Goal: Information Seeking & Learning: Learn about a topic

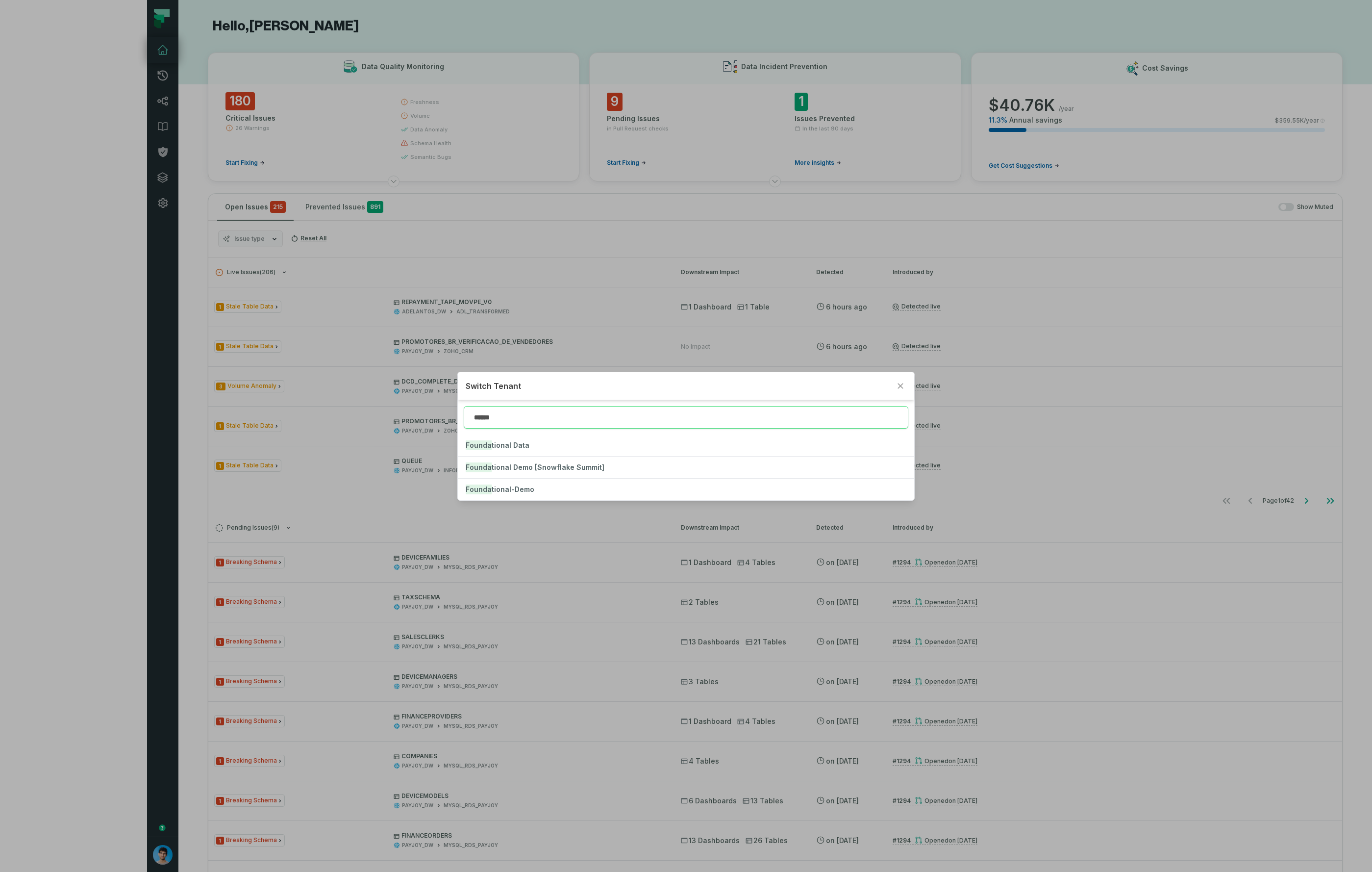
type input "******"
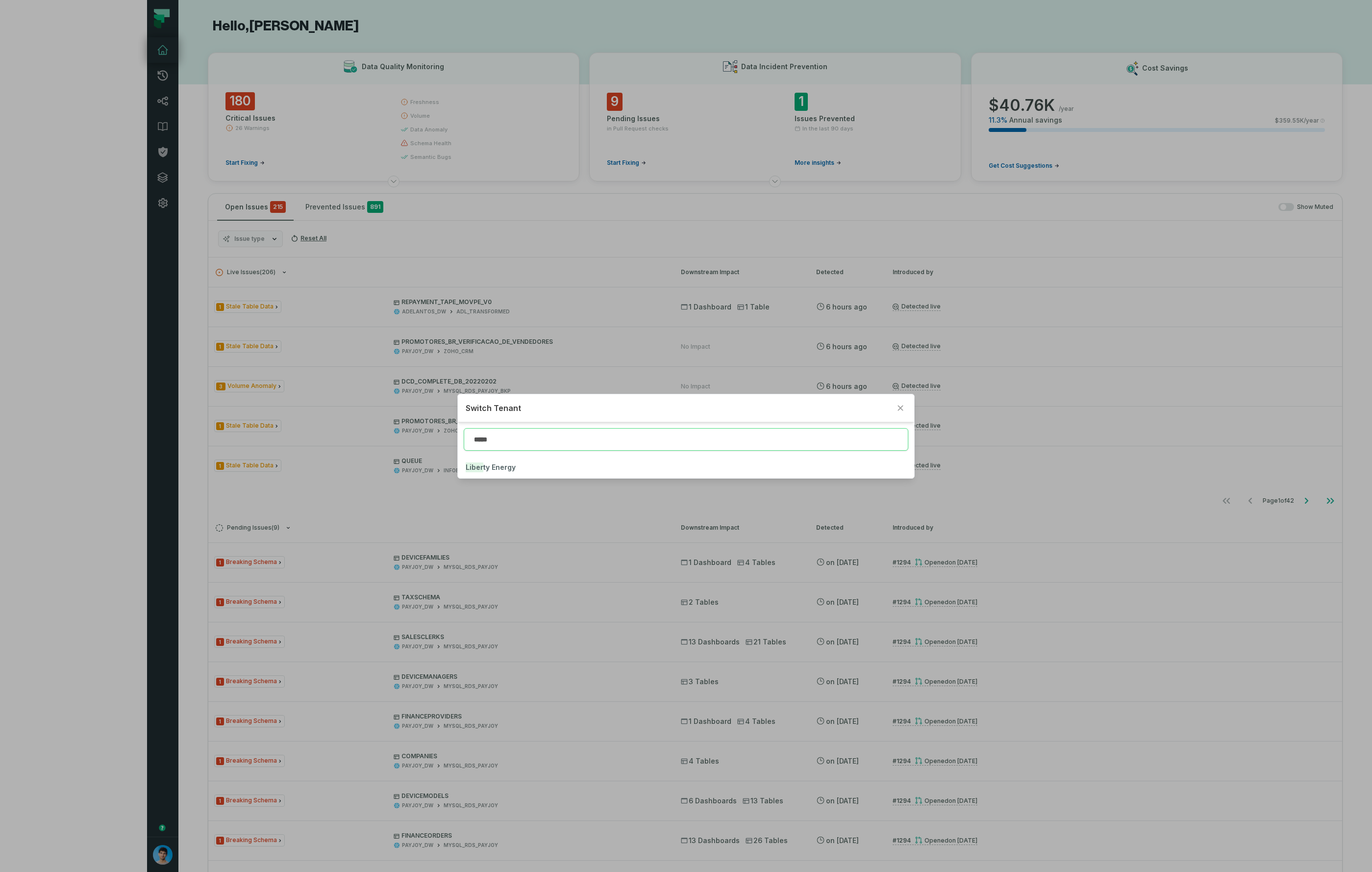
type input "*****"
click button "Liber ty Energy" at bounding box center [686, 467] width 456 height 22
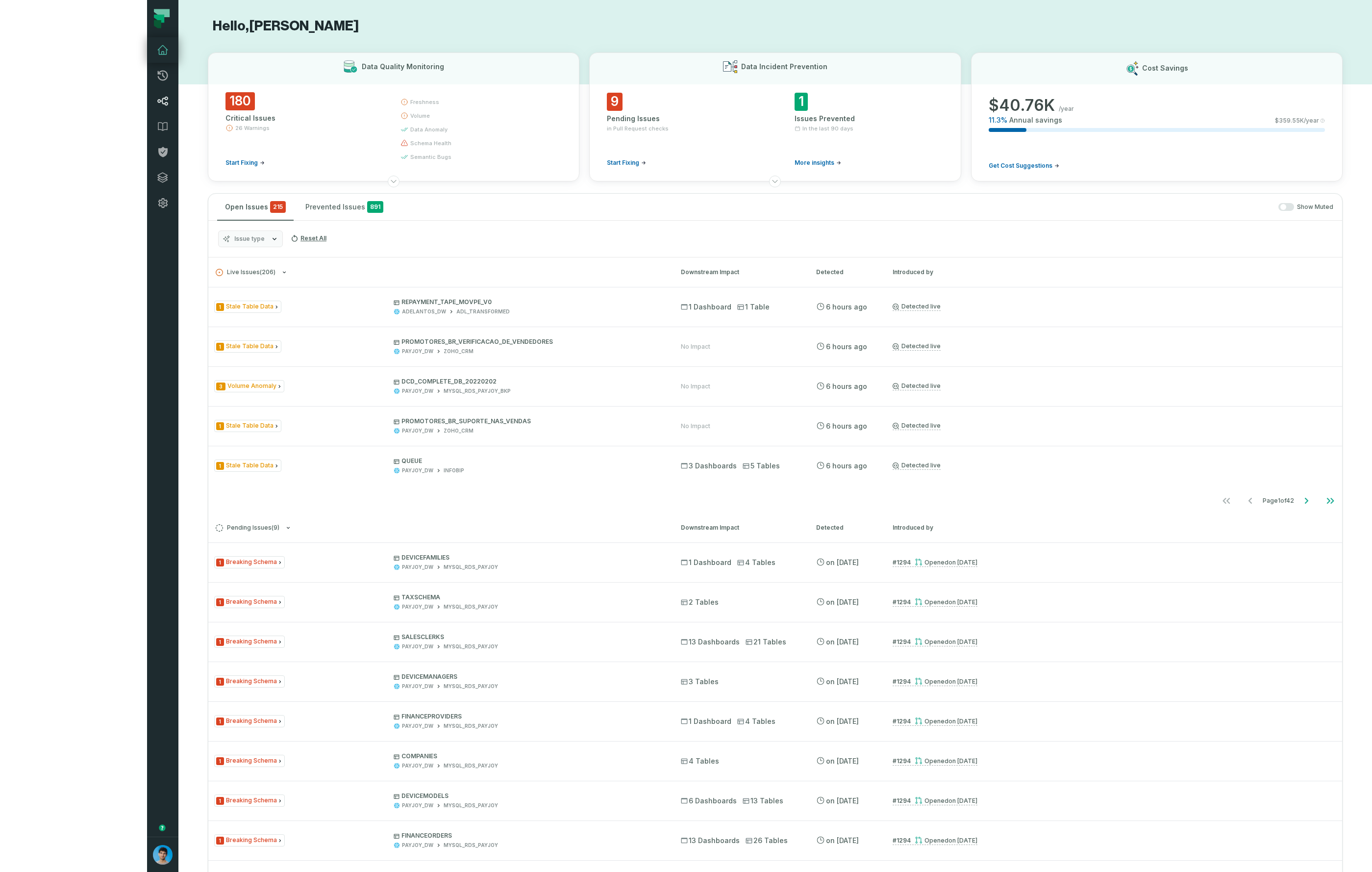
click at [158, 102] on icon at bounding box center [163, 101] width 11 height 10
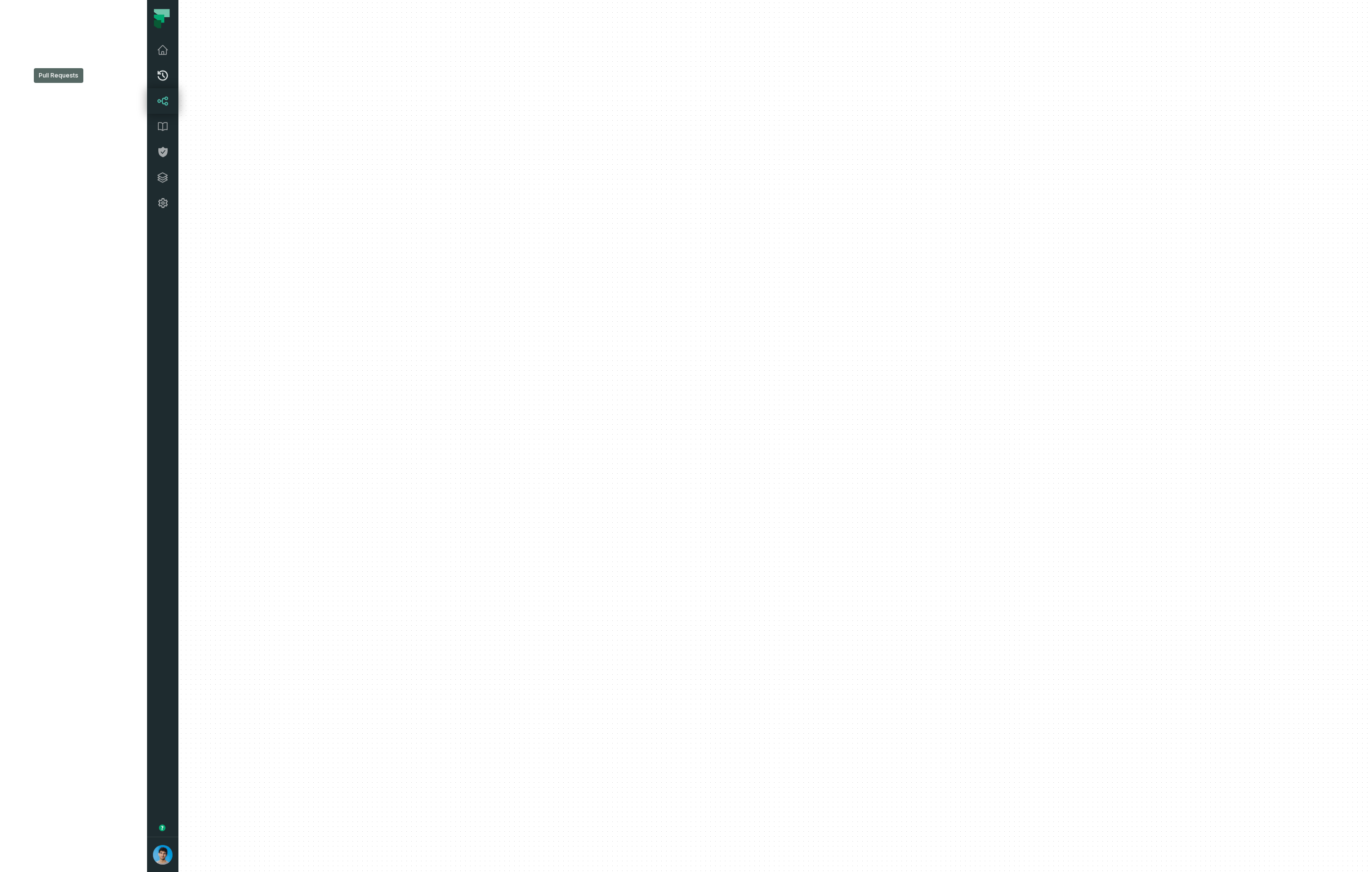
click at [158, 72] on icon at bounding box center [163, 76] width 11 height 11
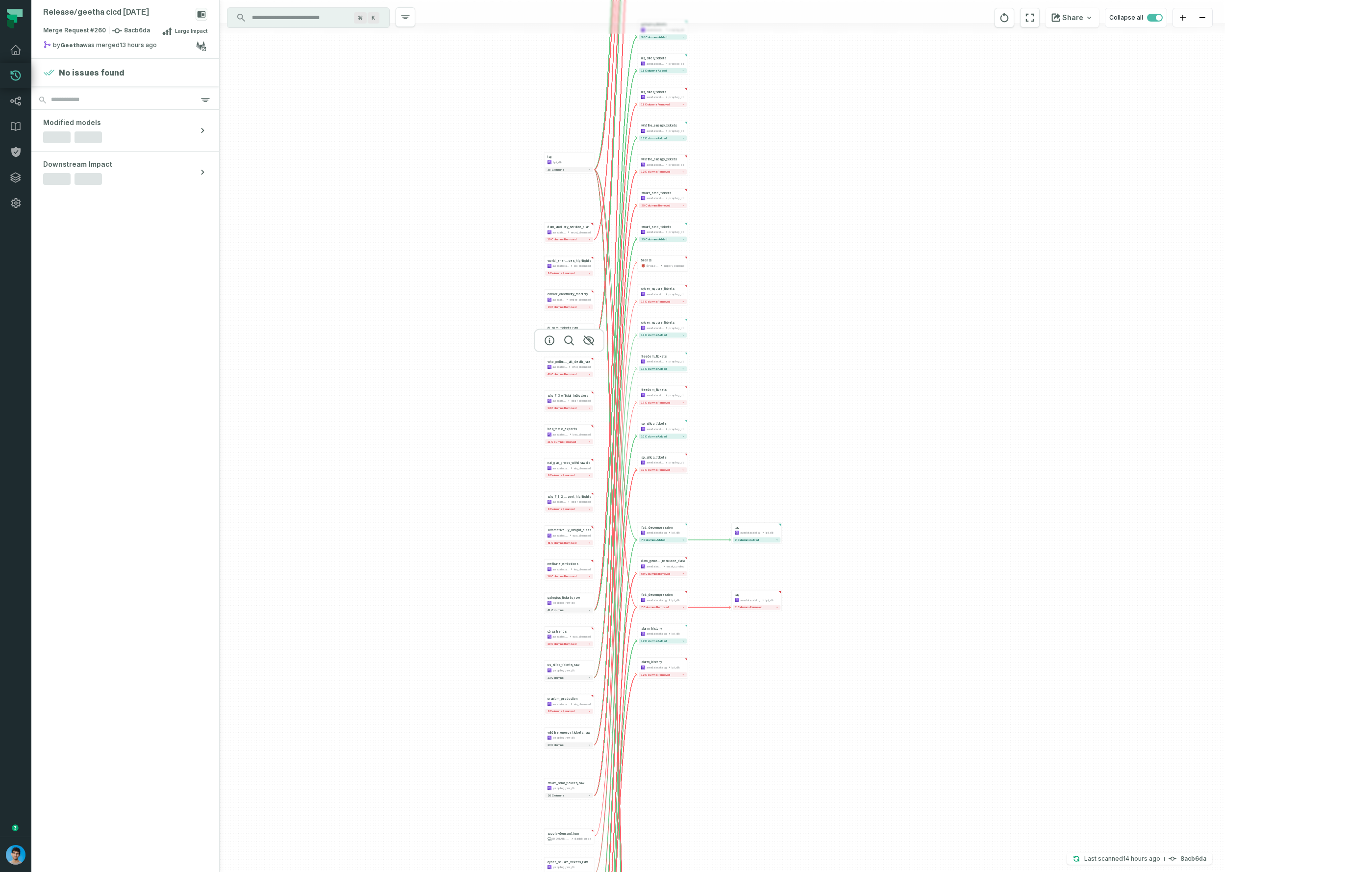
drag, startPoint x: 1138, startPoint y: 210, endPoint x: 602, endPoint y: 360, distance: 556.6
click at [602, 359] on div "+ dam_energy_bids awsdatacatalog ercot_cleansed - 31 columns removed - smart_sa…" at bounding box center [723, 436] width 1006 height 872
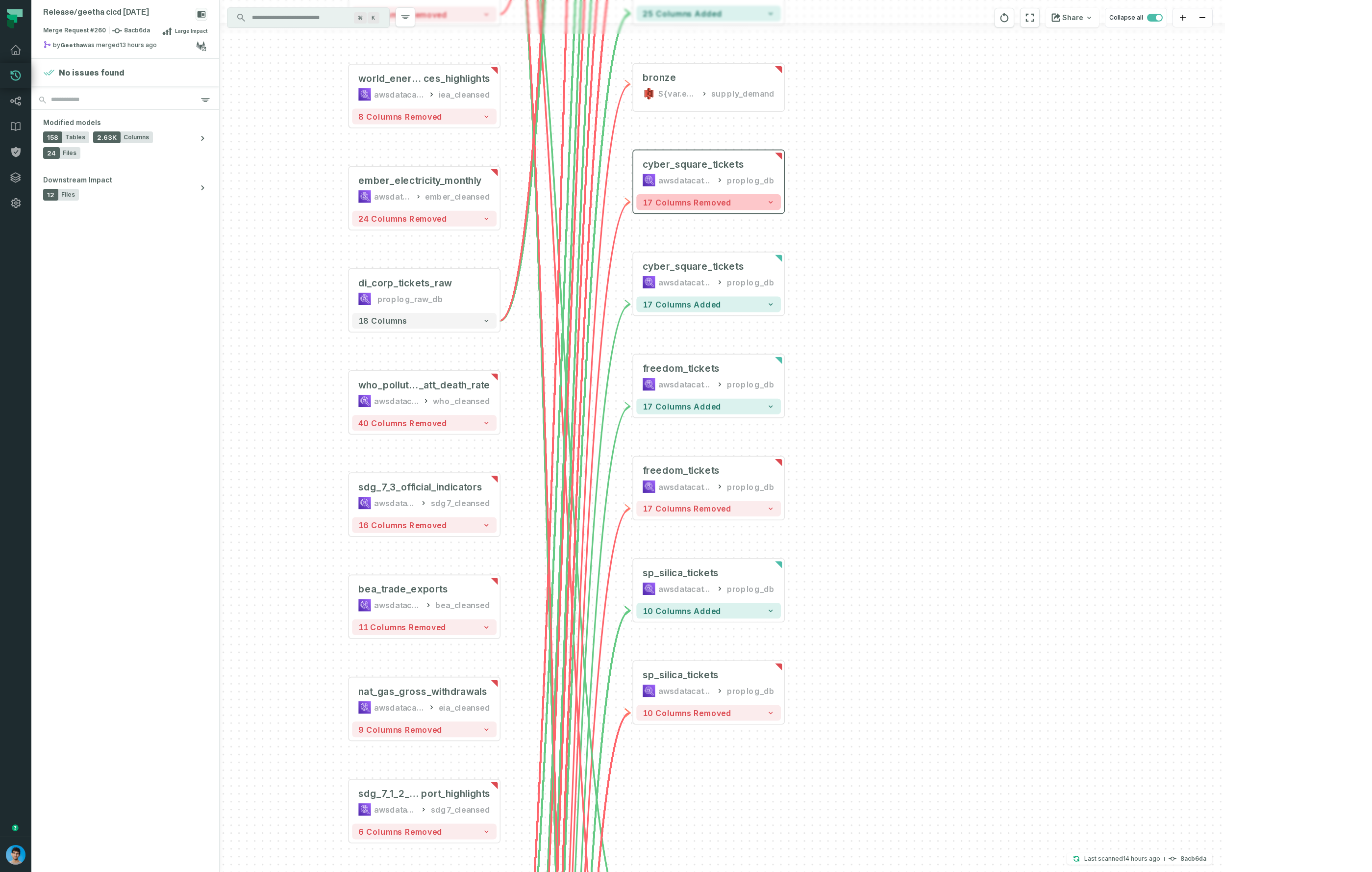
click at [703, 203] on span "17 columns removed" at bounding box center [686, 203] width 89 height 10
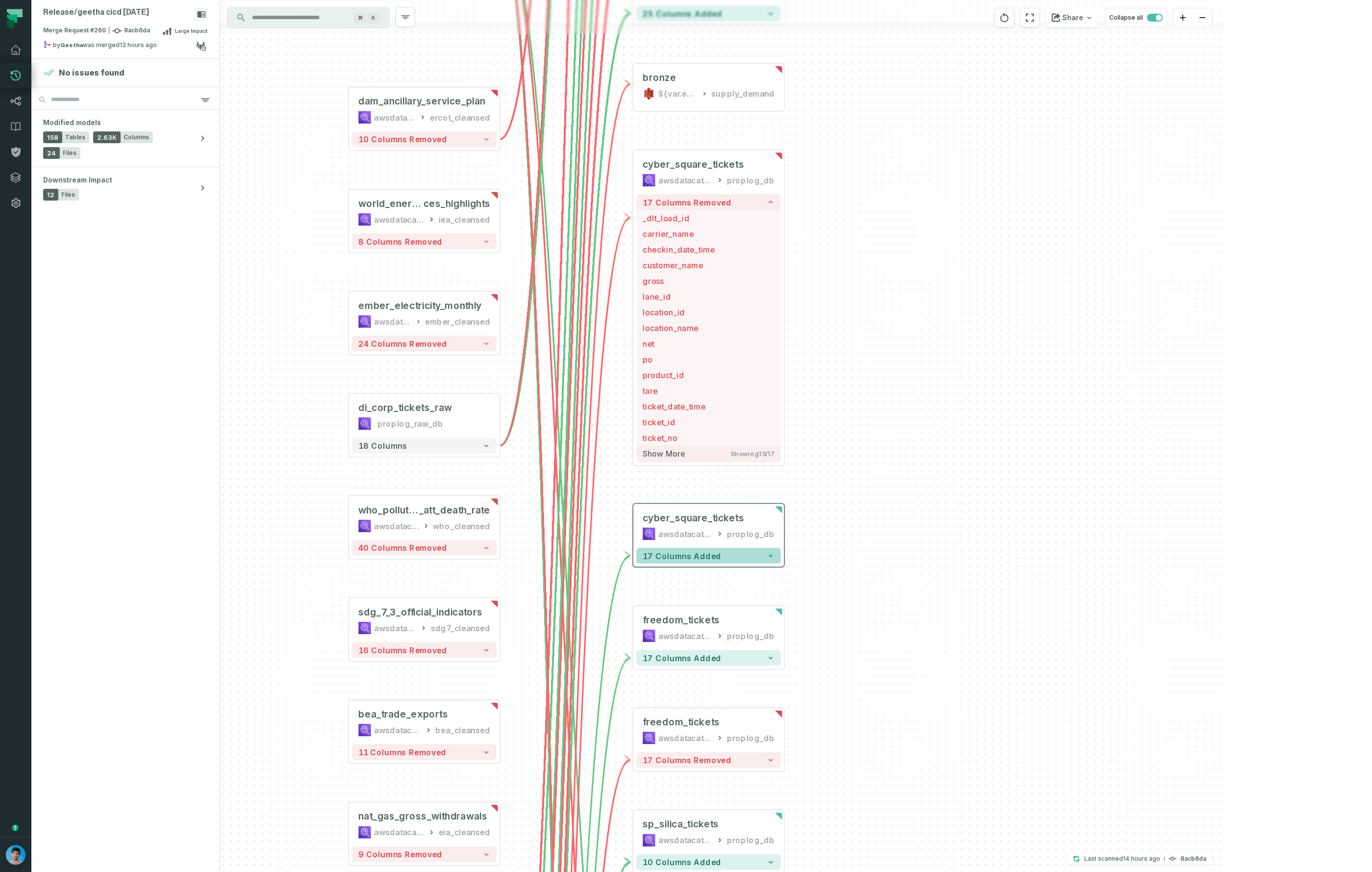
click at [678, 552] on span "17 columns added" at bounding box center [682, 556] width 78 height 10
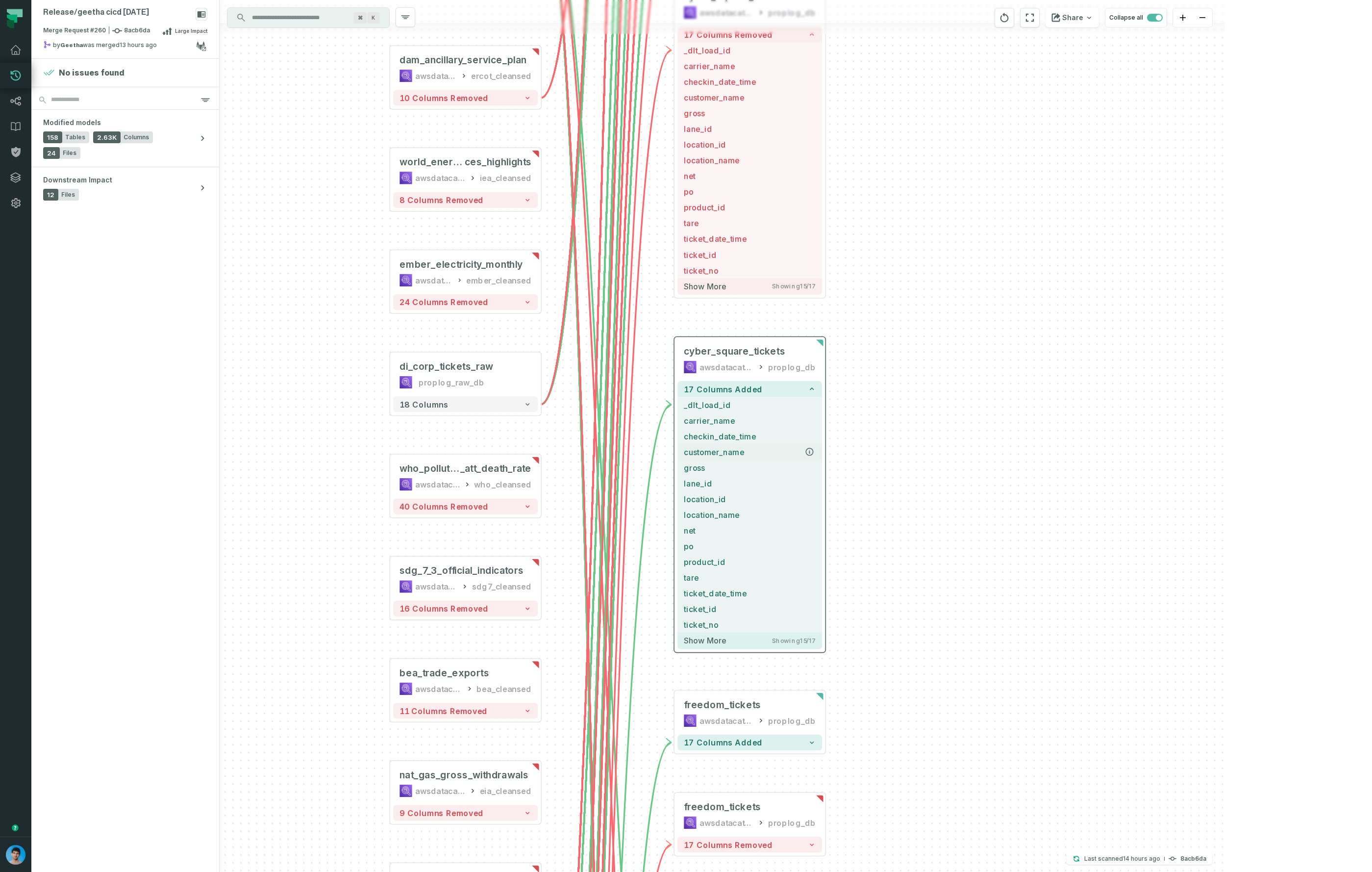
drag, startPoint x: 889, startPoint y: 438, endPoint x: 811, endPoint y: 441, distance: 78.1
click at [888, 425] on div "+ dam_energy_bids awsdatacatalog ercot_cleansed - 31 columns removed - smart_sa…" at bounding box center [723, 436] width 1006 height 872
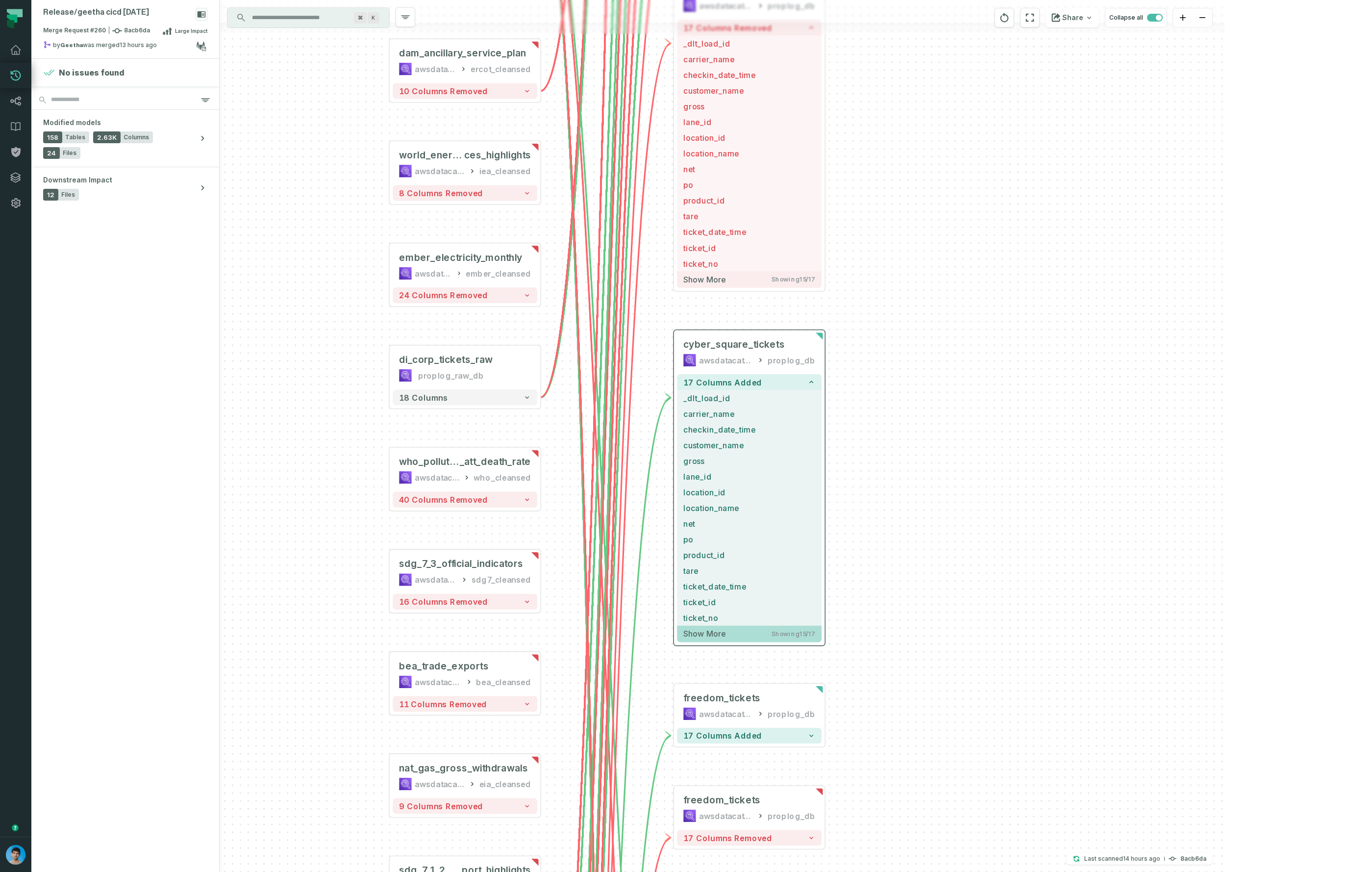
click at [758, 631] on button "Show more Showing 15 / 17" at bounding box center [749, 633] width 144 height 16
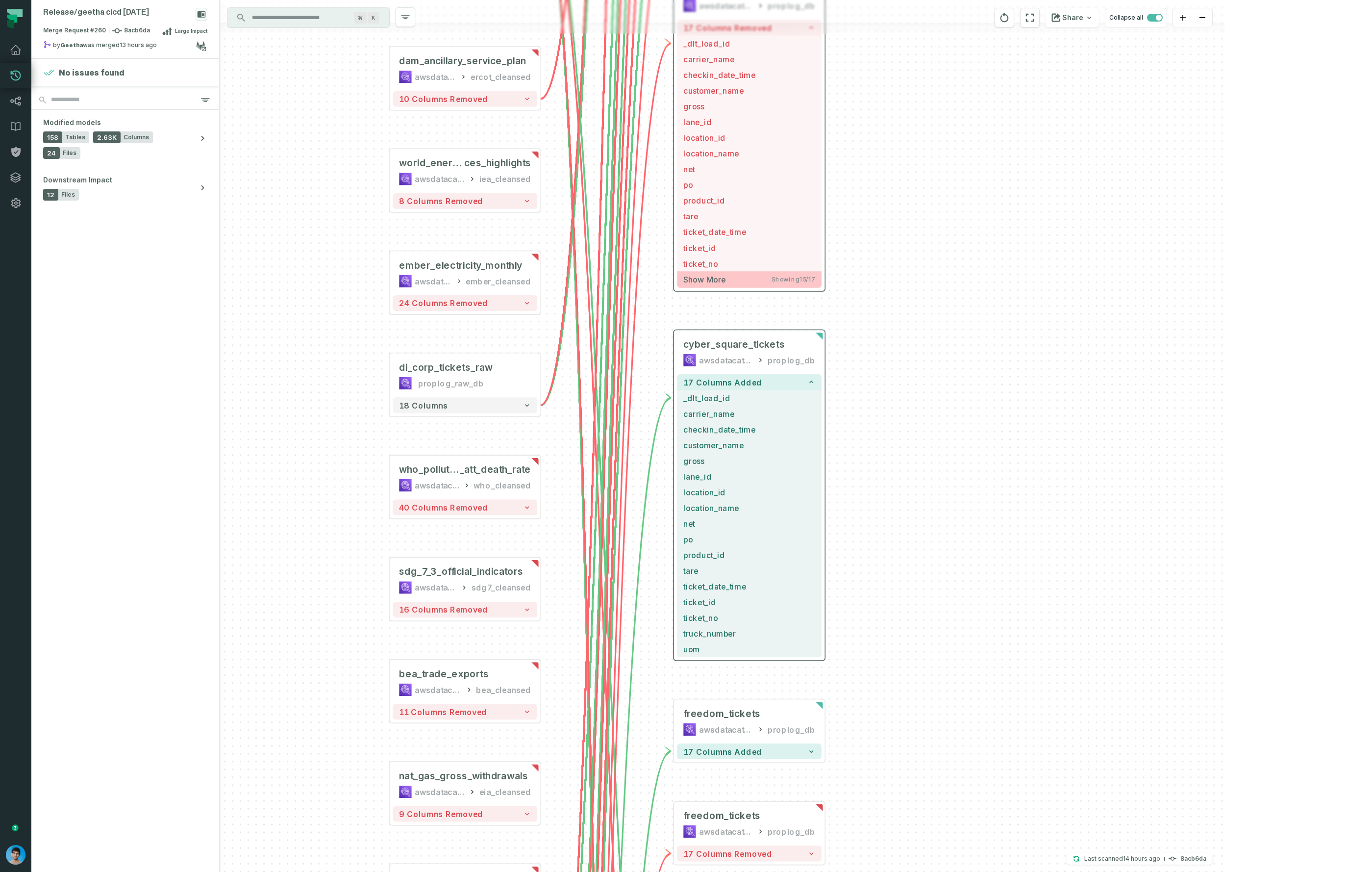
click at [734, 278] on button "Show more Showing 15 / 17" at bounding box center [749, 279] width 144 height 16
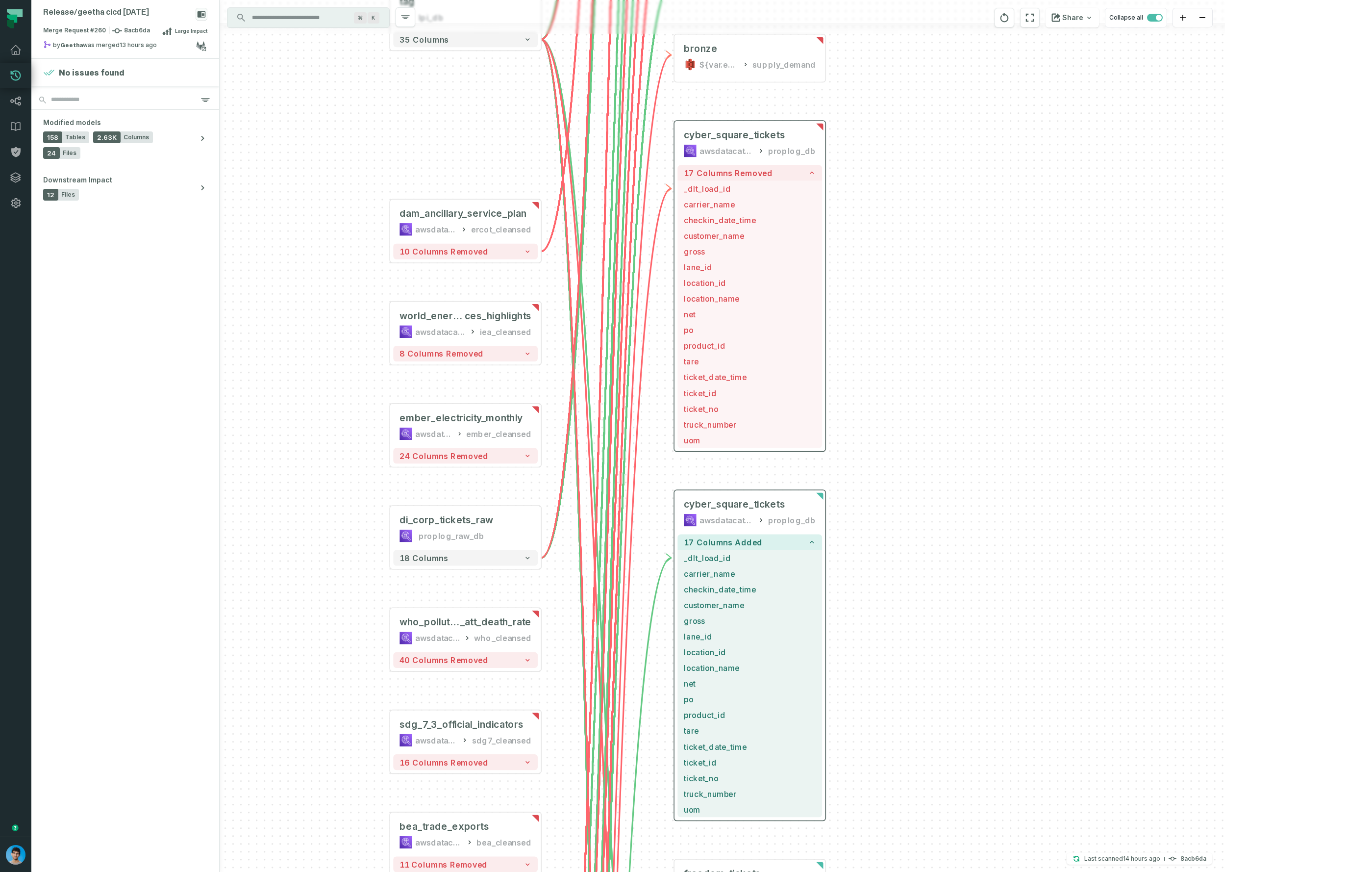
drag, startPoint x: 896, startPoint y: 371, endPoint x: 894, endPoint y: 382, distance: 11.2
click at [895, 382] on div "+ dam_energy_bids awsdatacatalog ercot_cleansed - 31 columns removed - smart_sa…" at bounding box center [723, 436] width 1006 height 872
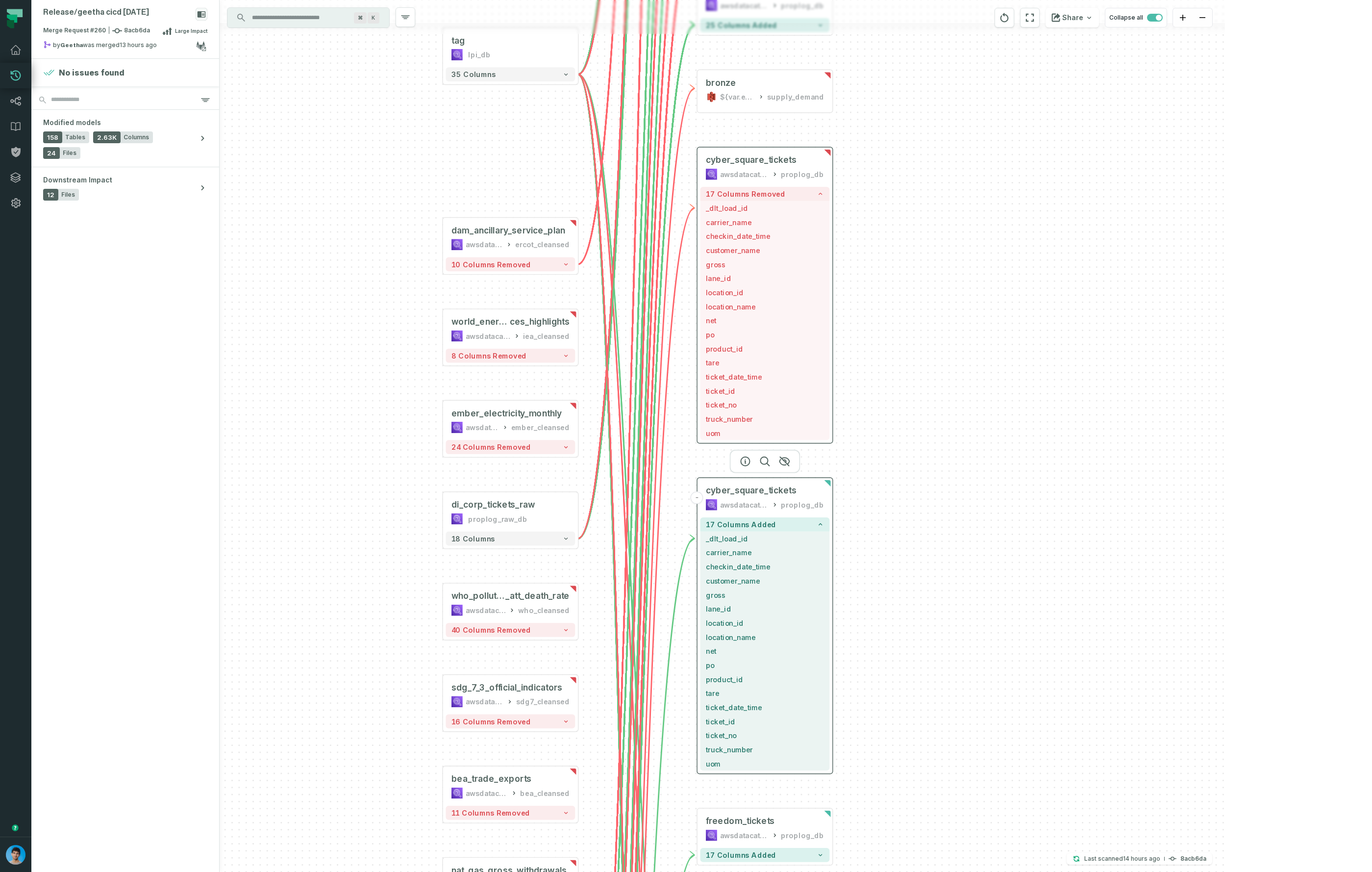
click at [743, 496] on div "cyber_square_tickets awsdatacatalog proplog_db" at bounding box center [765, 496] width 129 height 33
click at [746, 460] on icon "button" at bounding box center [745, 461] width 11 height 11
click at [746, 460] on icon "button" at bounding box center [745, 461] width 9 height 9
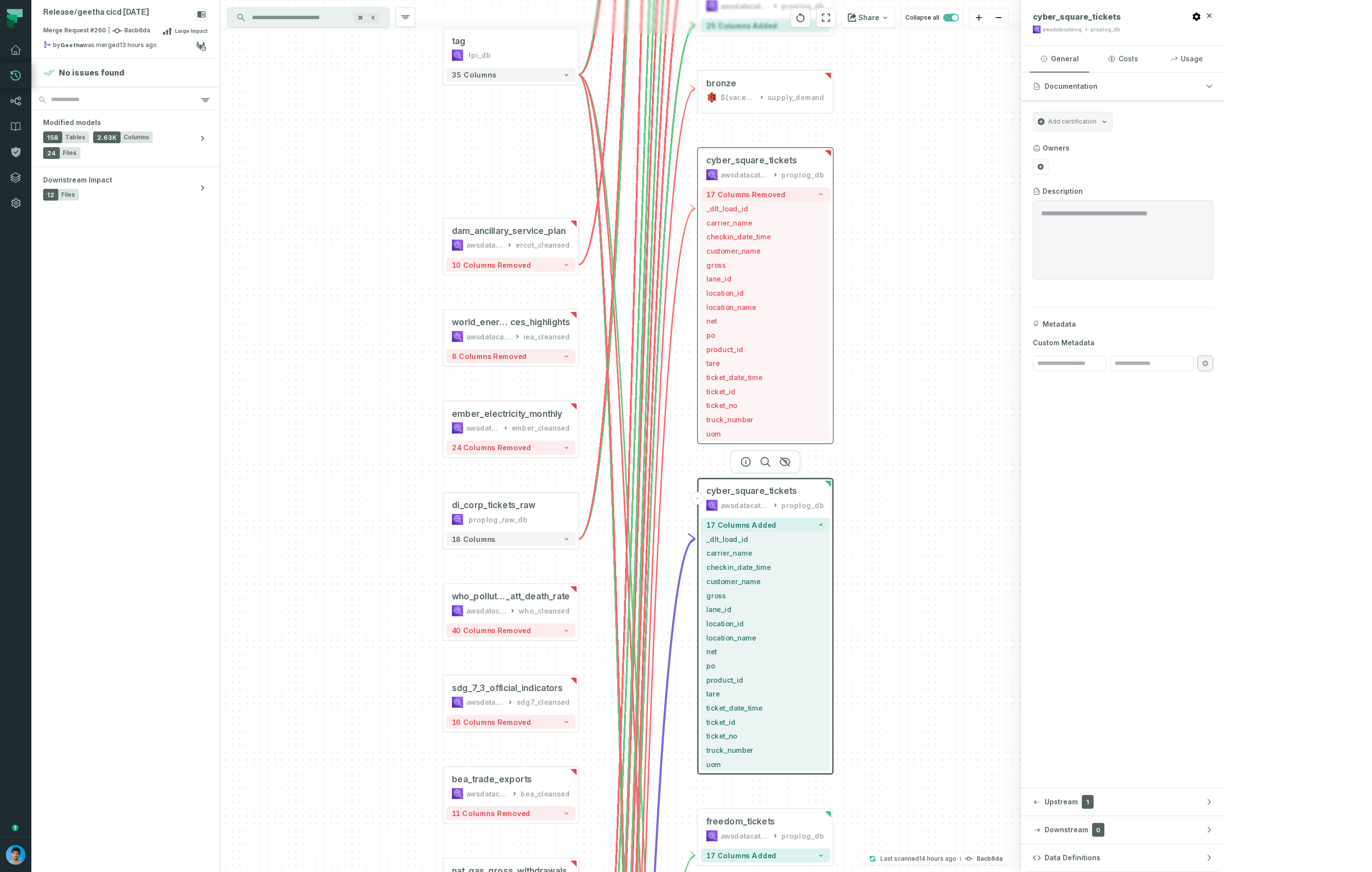
click at [1224, 805] on button "Upstream 1" at bounding box center [1122, 801] width 204 height 28
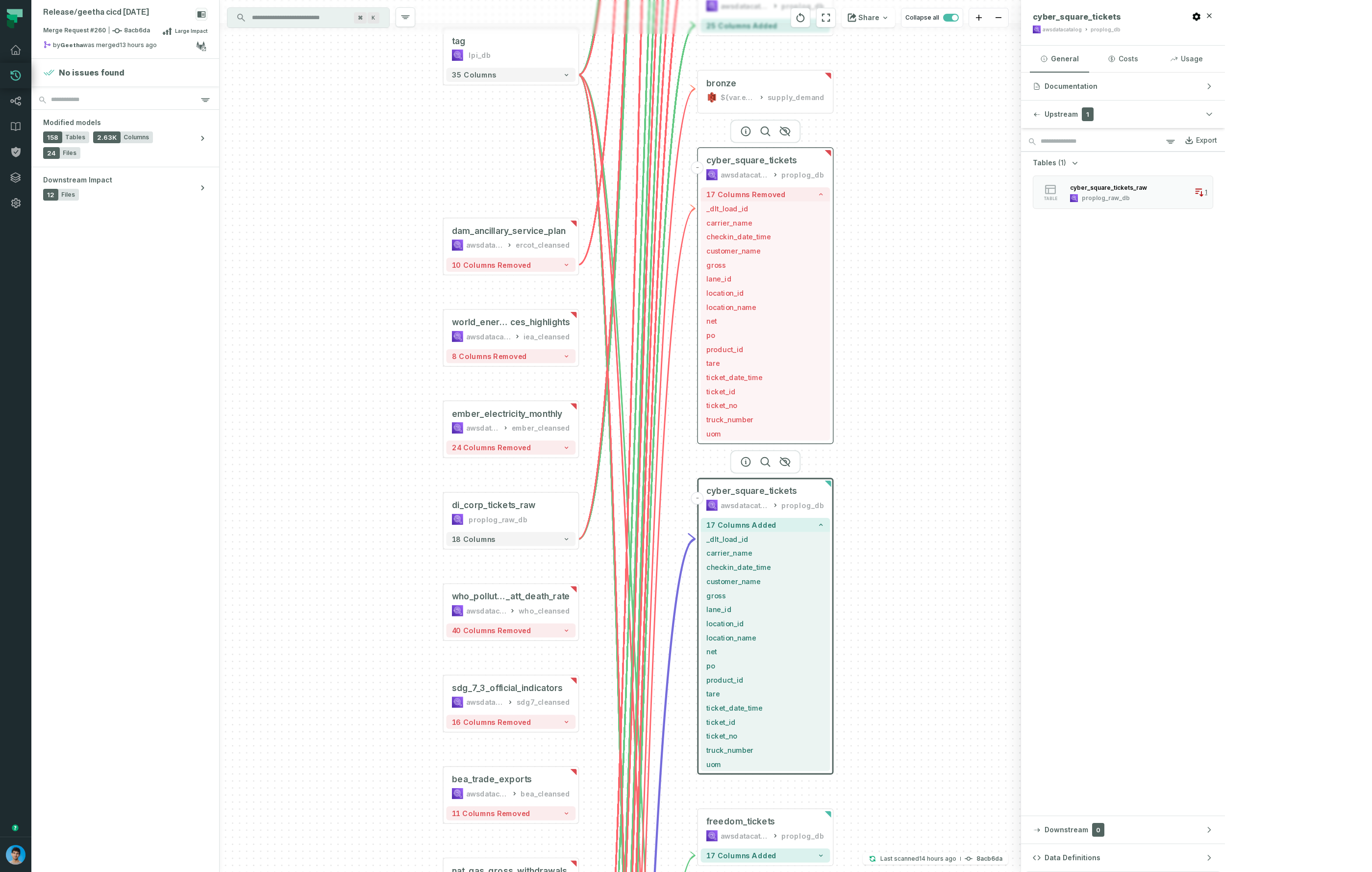
click at [747, 169] on div "awsdatacatalog" at bounding box center [745, 175] width 49 height 11
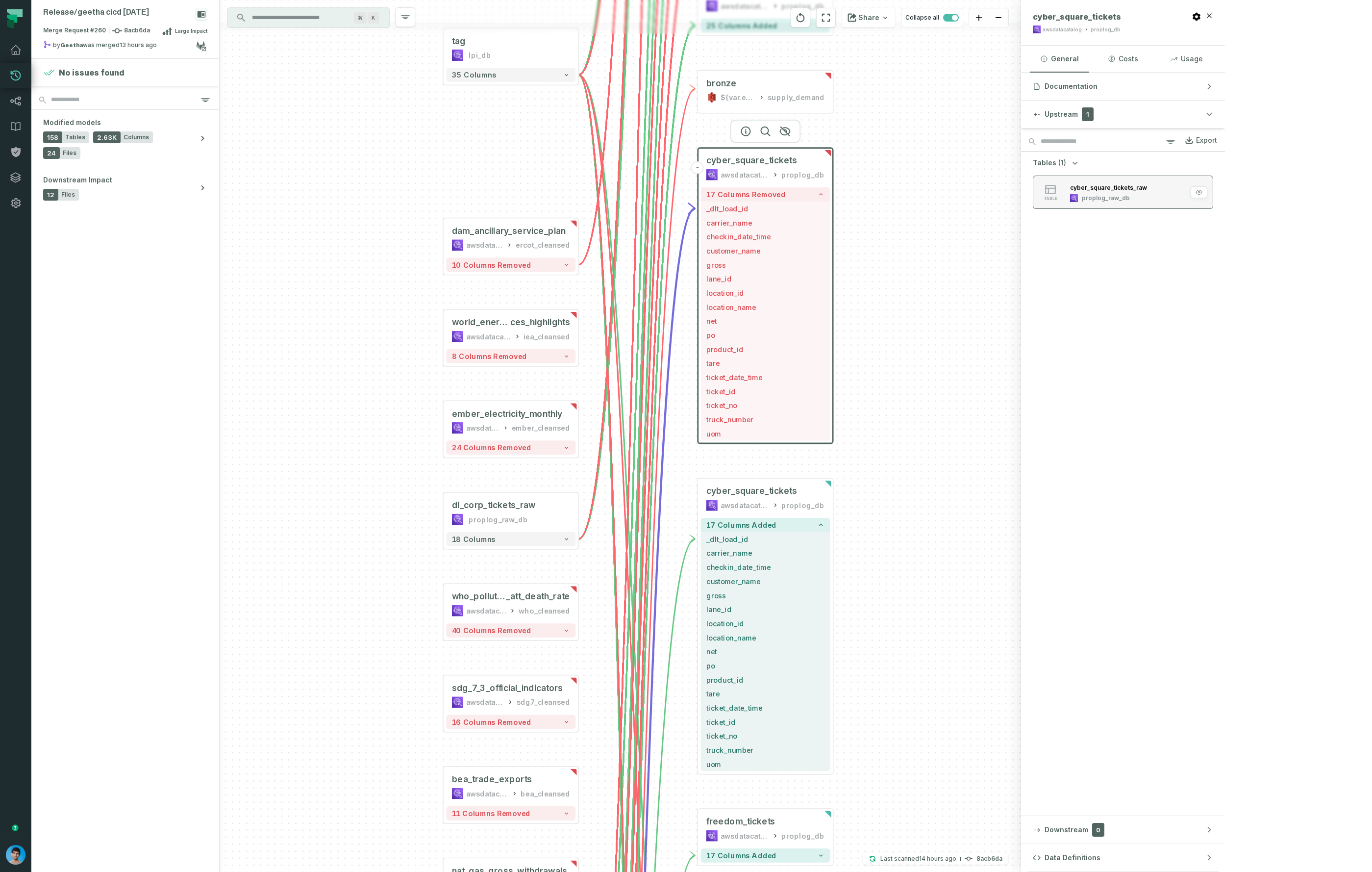
click at [1130, 197] on div "proplog_raw_db" at bounding box center [1106, 198] width 48 height 8
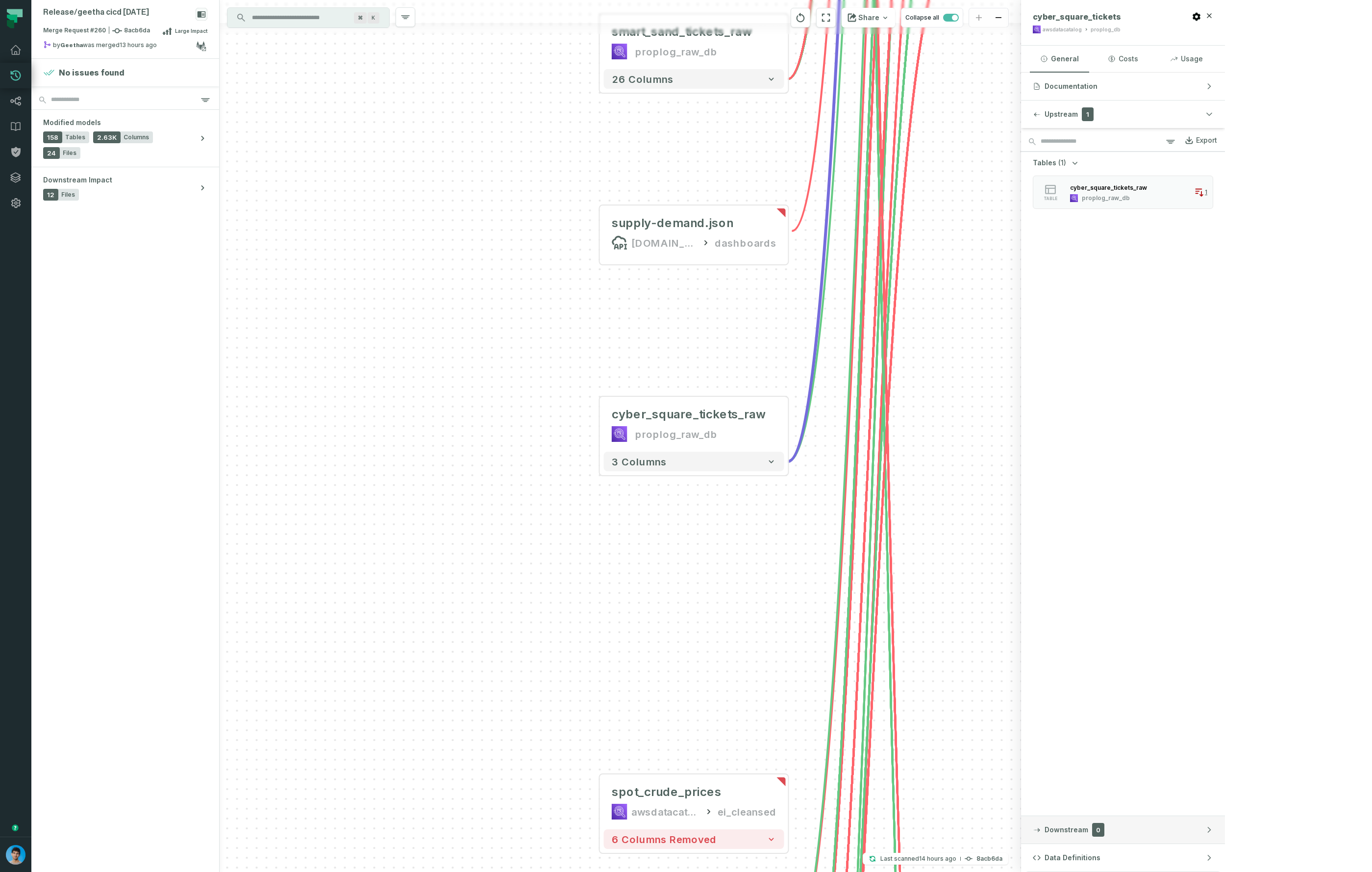
click at [1225, 823] on button "Downstream 0" at bounding box center [1122, 829] width 204 height 28
click at [690, 412] on div "cyber_square_tickets_raw" at bounding box center [688, 414] width 154 height 15
click at [689, 412] on div "cyber_square_tickets_raw" at bounding box center [688, 414] width 154 height 15
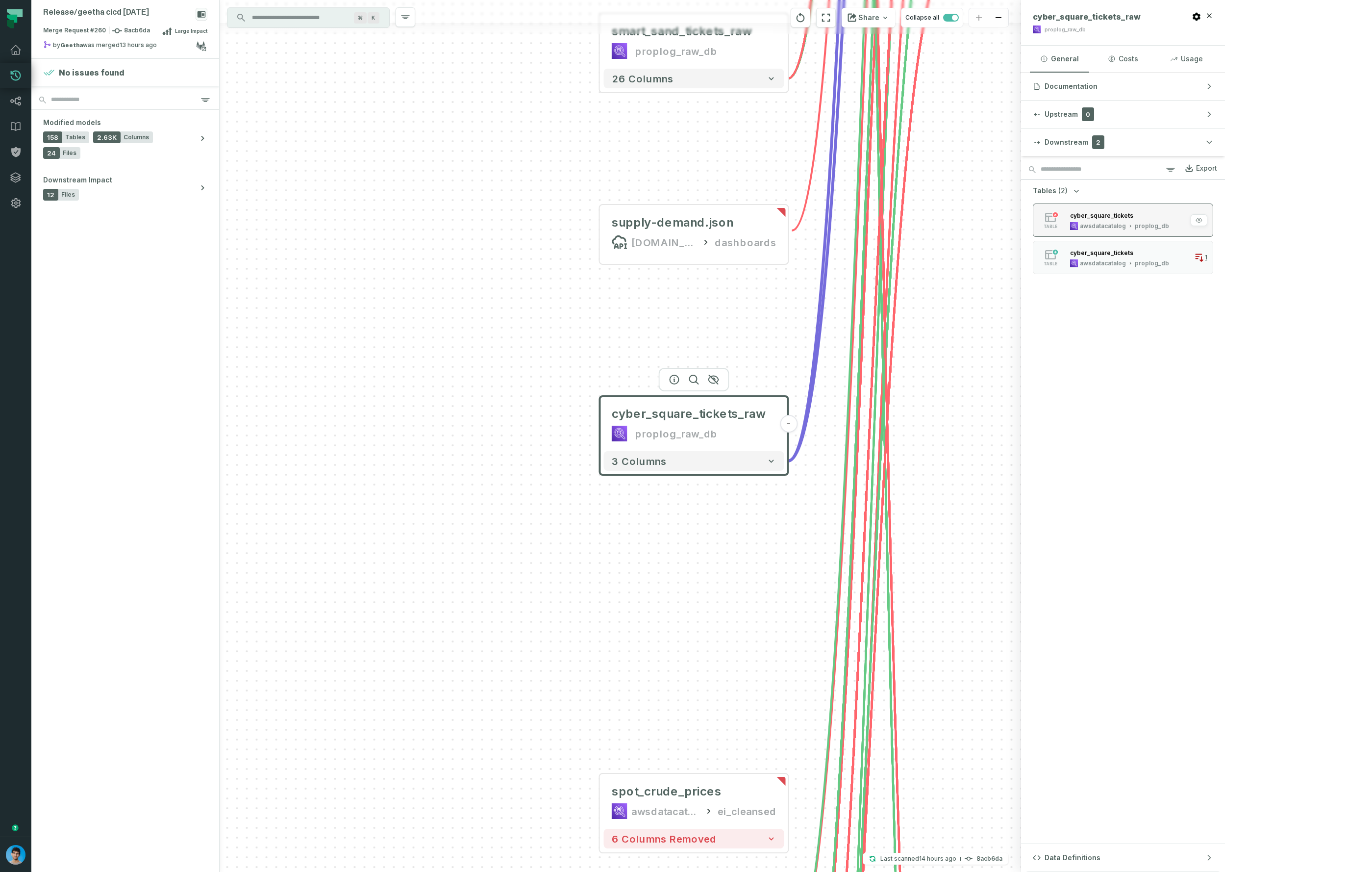
click at [1169, 210] on div "cyber_square_tickets" at bounding box center [1120, 215] width 99 height 10
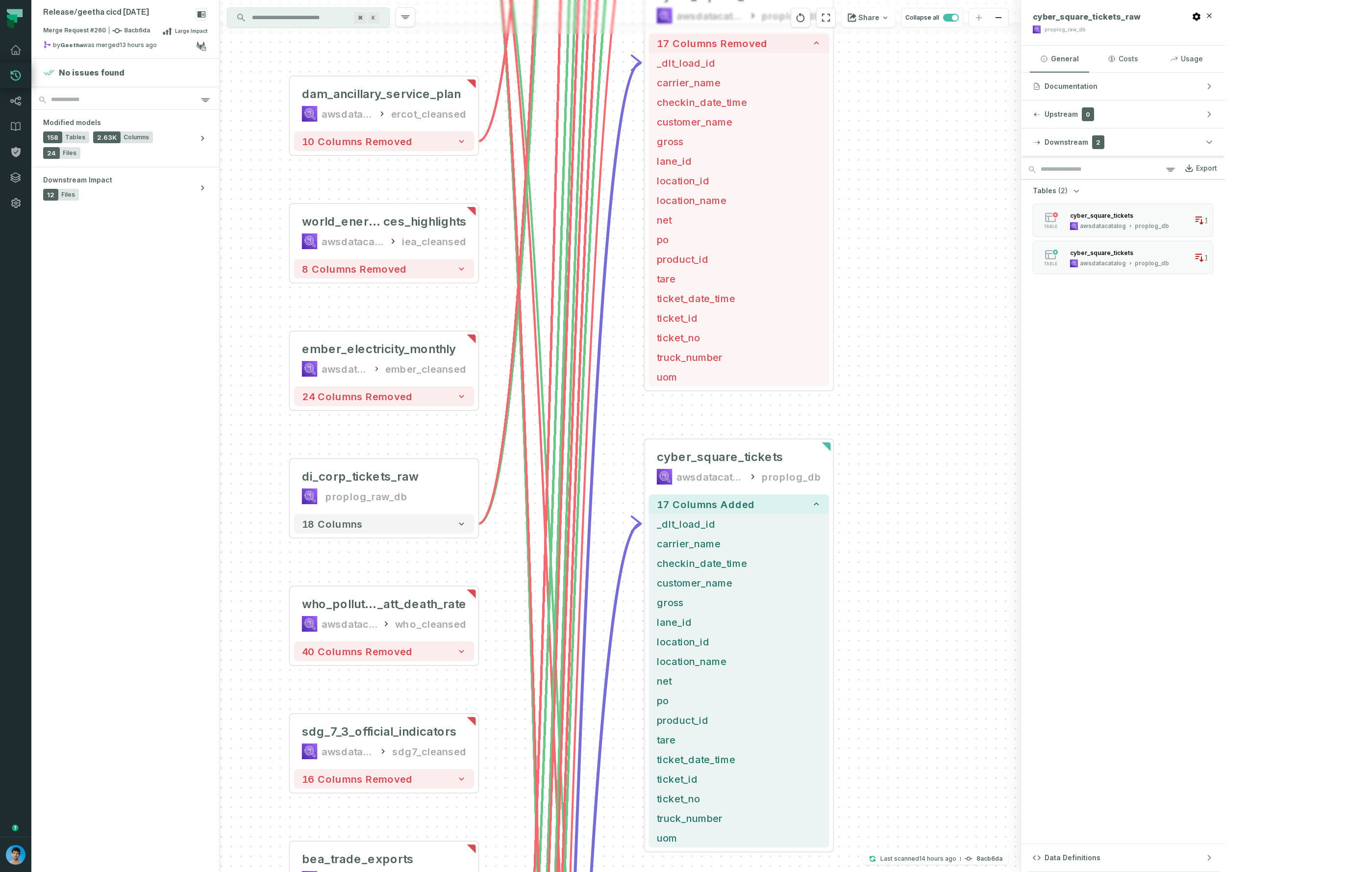
drag, startPoint x: 940, startPoint y: 294, endPoint x: 940, endPoint y: 244, distance: 50.0
click at [964, 193] on div "+ dam_energy_bids awsdatacatalog ercot_cleansed - 31 columns removed - smart_sa…" at bounding box center [621, 436] width 801 height 872
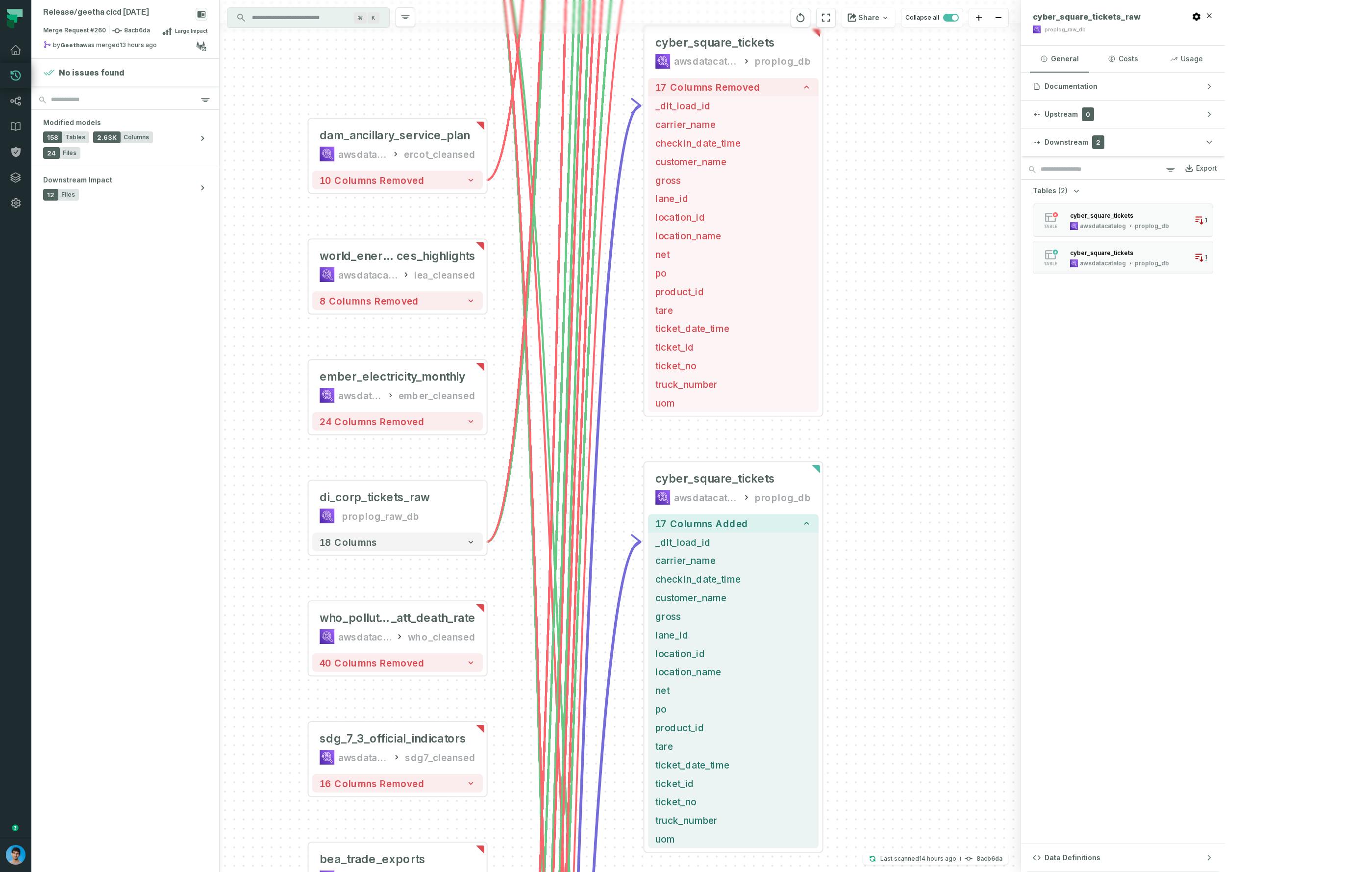
drag, startPoint x: 933, startPoint y: 356, endPoint x: 934, endPoint y: 316, distance: 40.0
click at [934, 316] on div "+ dam_energy_bids awsdatacatalog ercot_cleansed - 31 columns removed - smart_sa…" at bounding box center [621, 436] width 801 height 872
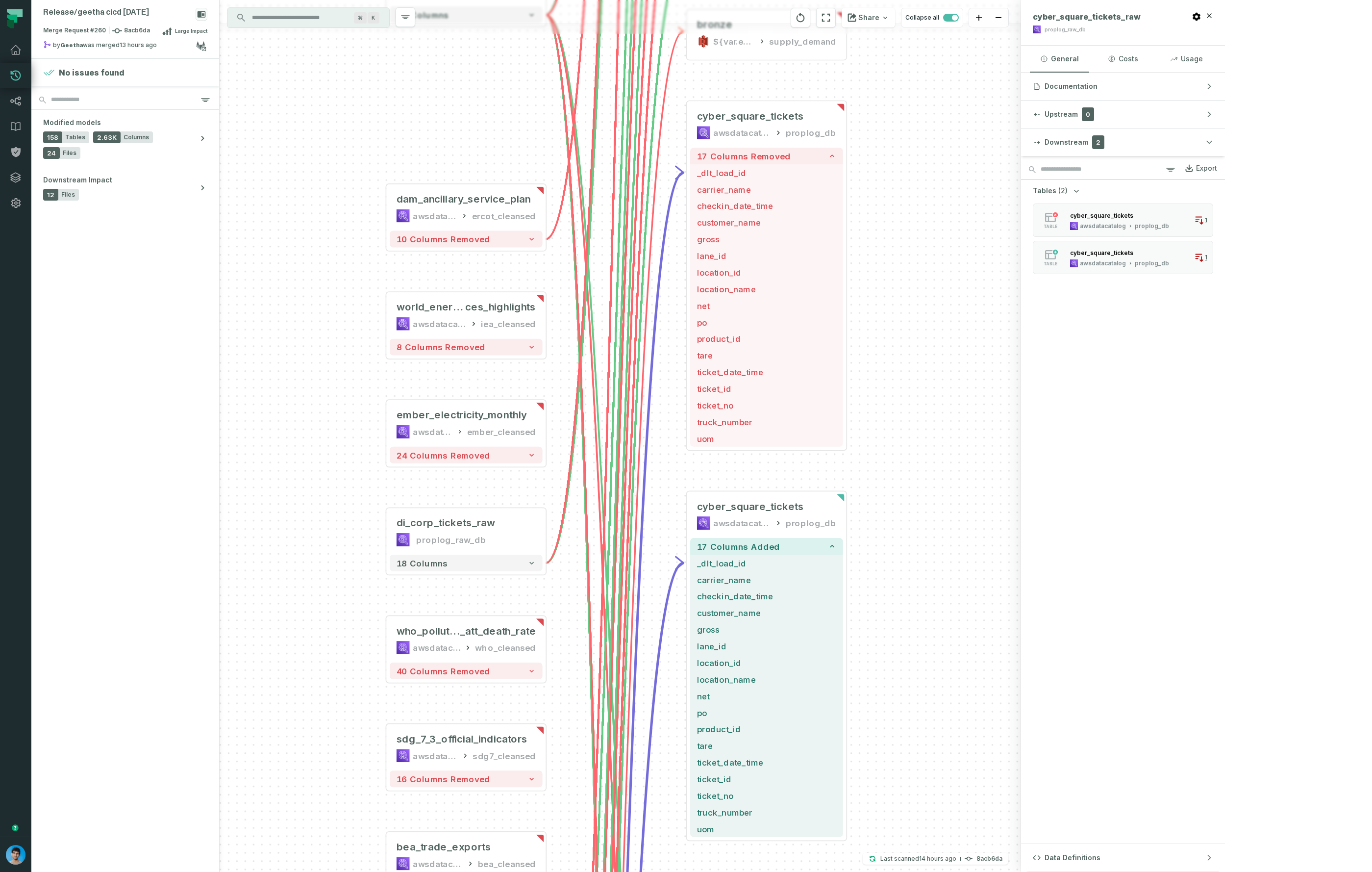
drag, startPoint x: 926, startPoint y: 284, endPoint x: 890, endPoint y: 249, distance: 50.2
click at [934, 261] on div "+ dam_energy_bids awsdatacatalog ercot_cleansed - 31 columns removed - smart_sa…" at bounding box center [621, 436] width 801 height 872
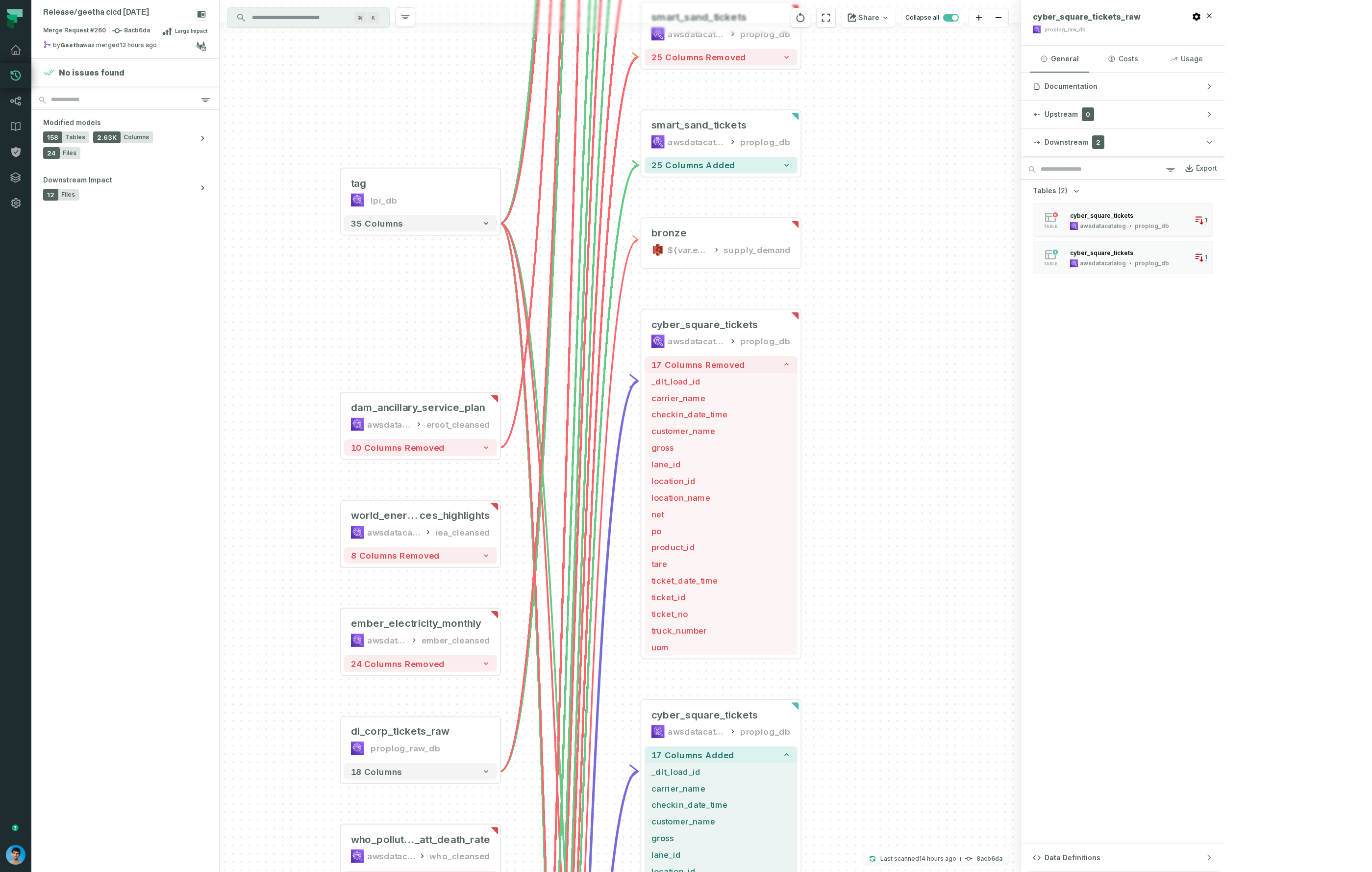
drag, startPoint x: 1046, startPoint y: 430, endPoint x: 974, endPoint y: 570, distance: 157.4
click at [1001, 638] on div "+ dam_energy_bids awsdatacatalog ercot_cleansed - 31 columns removed - smart_sa…" at bounding box center [621, 436] width 801 height 872
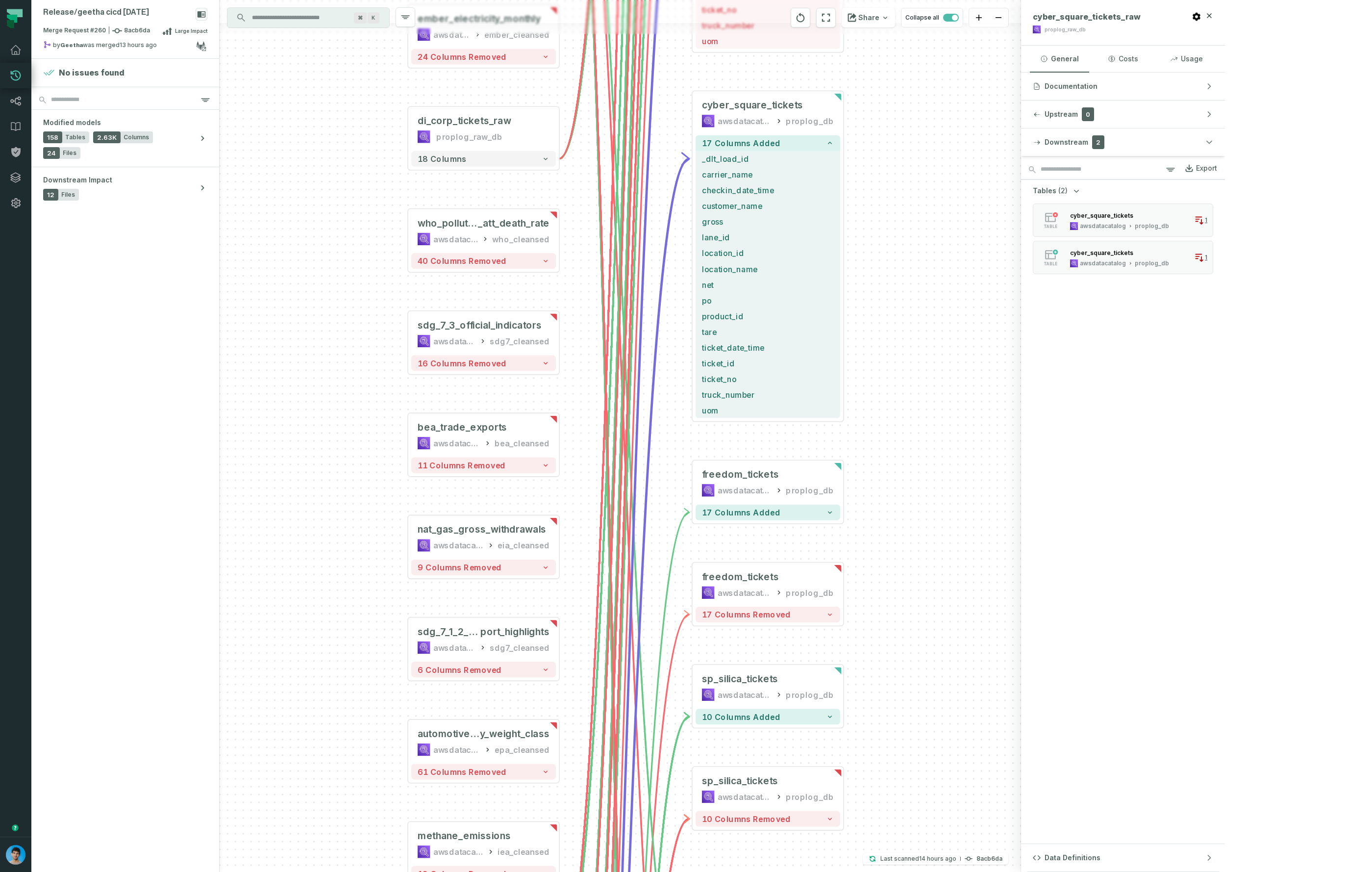
drag, startPoint x: 999, startPoint y: 182, endPoint x: 997, endPoint y: 174, distance: 8.2
click at [997, 174] on div "+ dam_energy_bids awsdatacatalog ercot_cleansed - 31 columns removed - smart_sa…" at bounding box center [621, 436] width 801 height 872
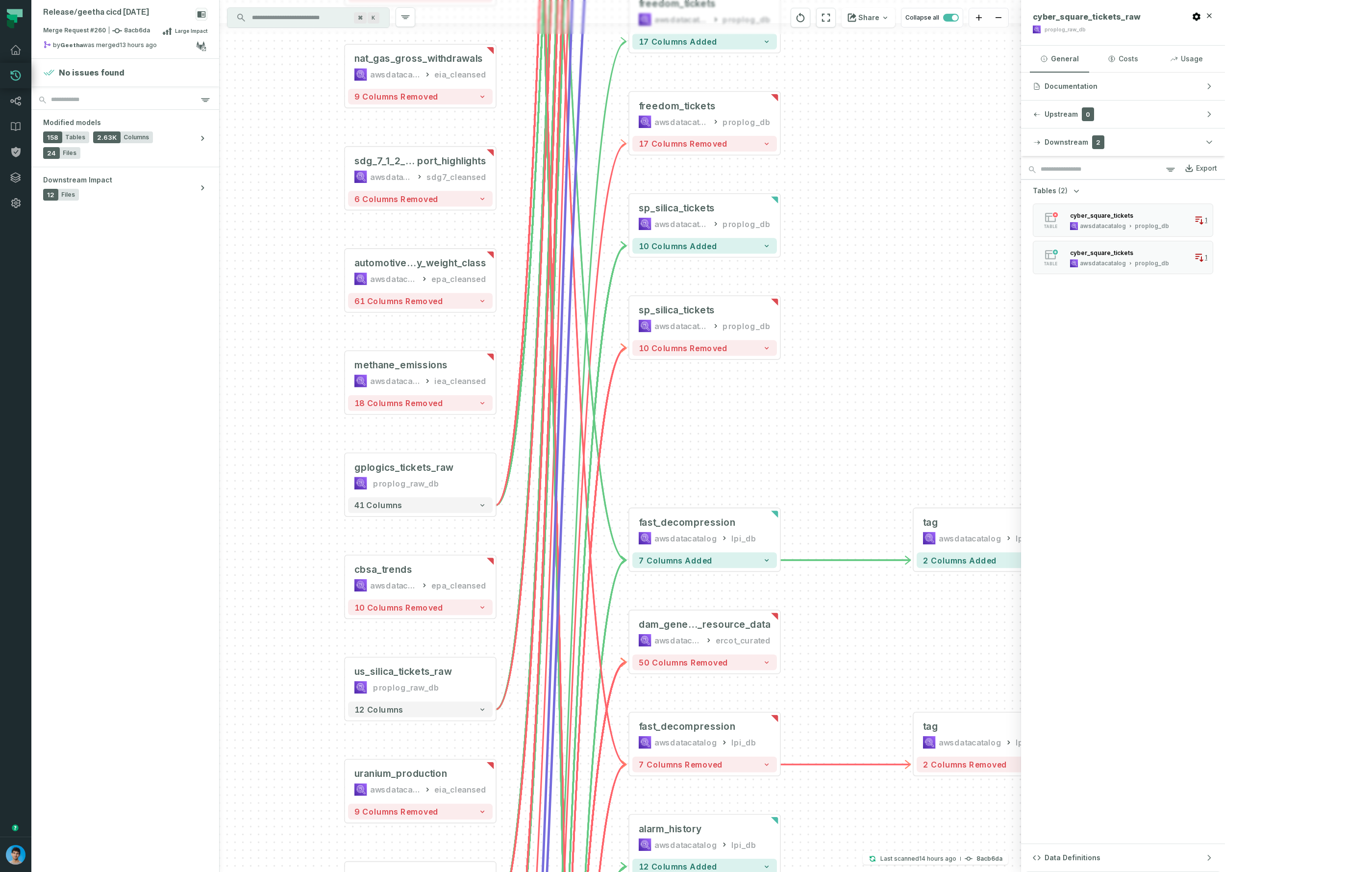
drag, startPoint x: 919, startPoint y: 342, endPoint x: 847, endPoint y: 2, distance: 347.5
click at [847, 2] on div "+ dam_energy_bids awsdatacatalog ercot_cleansed - 31 columns removed - smart_sa…" at bounding box center [621, 436] width 801 height 872
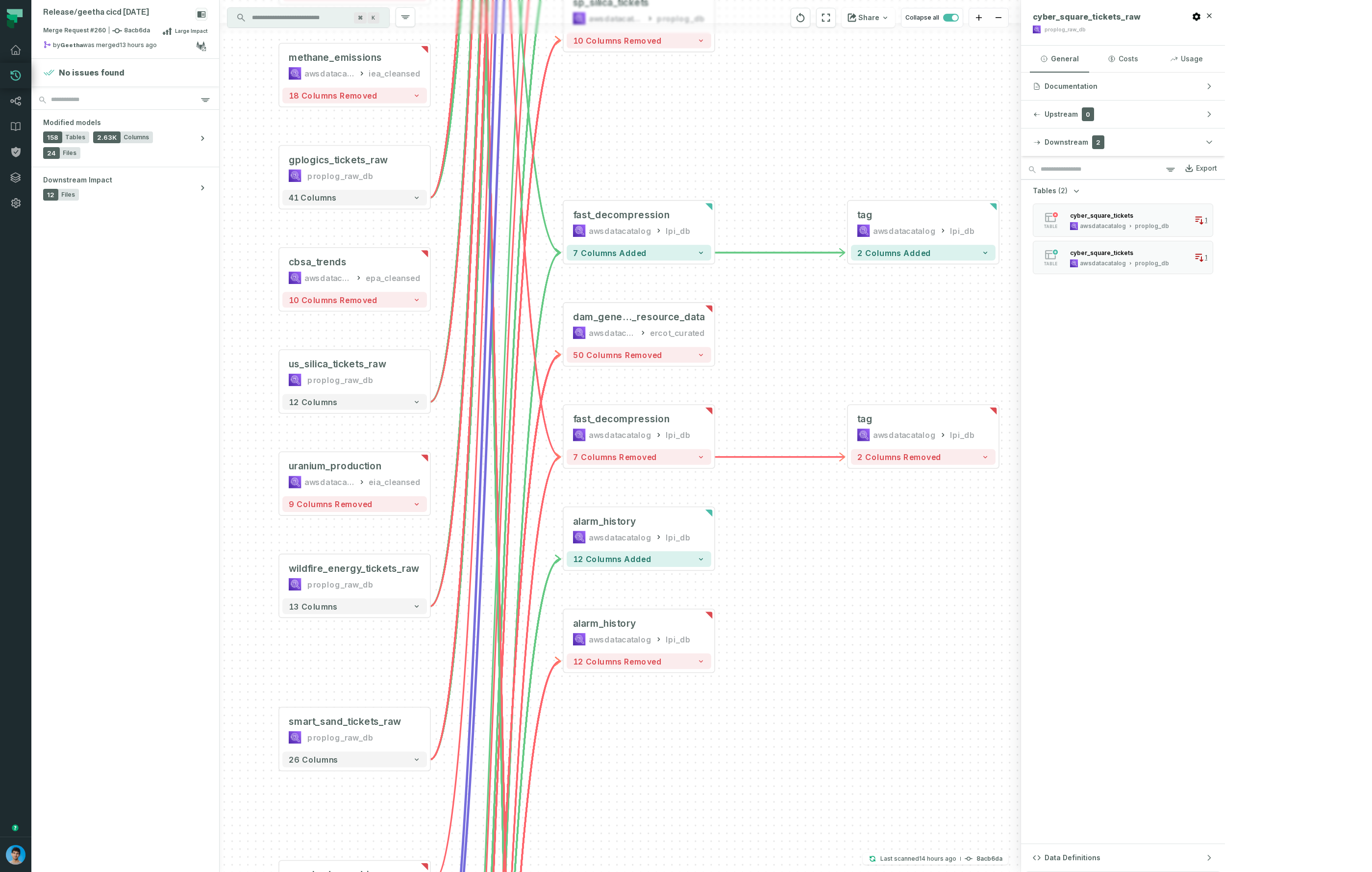
drag, startPoint x: 904, startPoint y: 682, endPoint x: 891, endPoint y: 504, distance: 178.5
click at [904, 677] on div "+ dam_energy_bids awsdatacatalog ercot_cleansed - 31 columns removed - smart_sa…" at bounding box center [621, 436] width 801 height 872
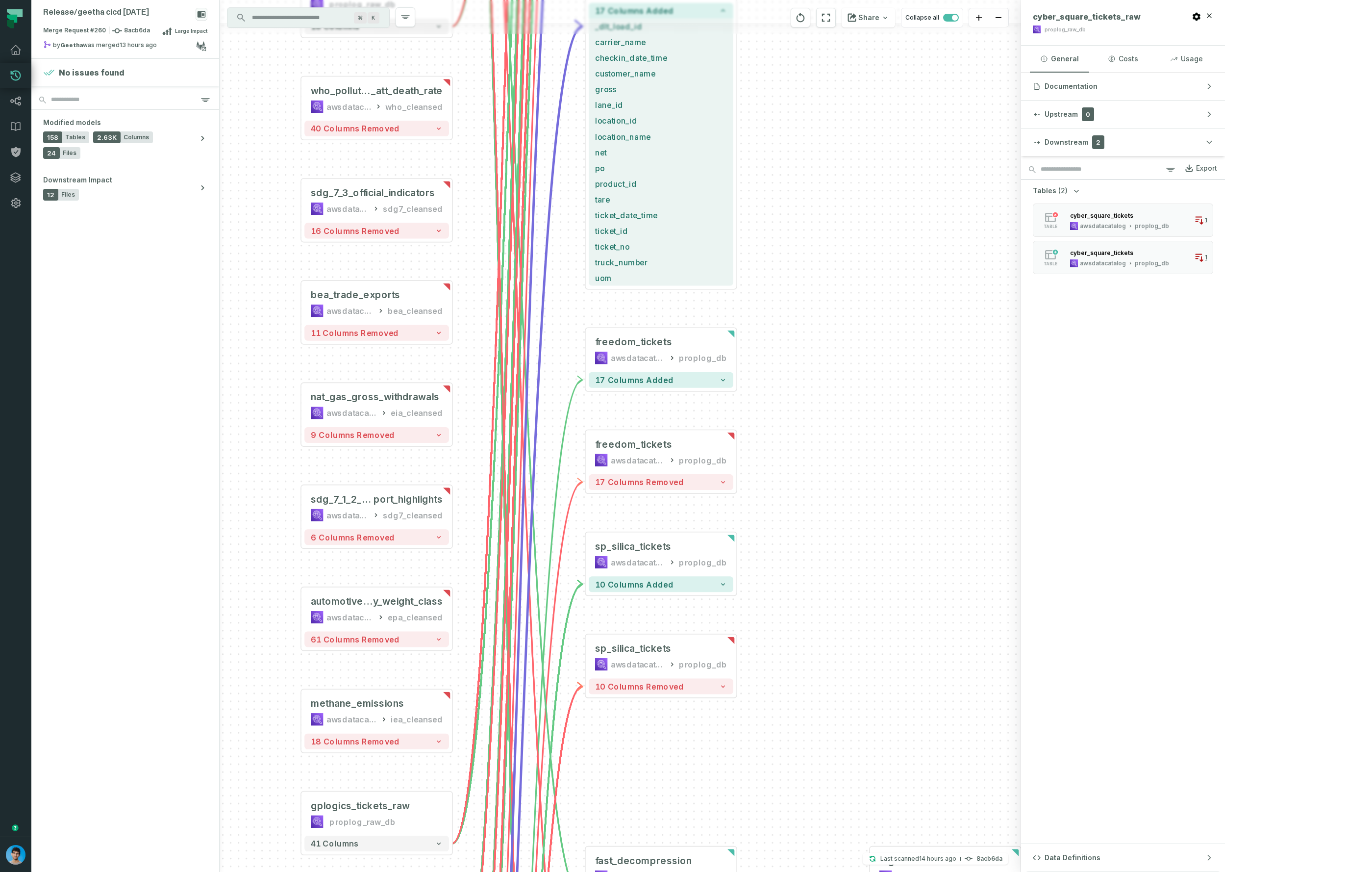
drag, startPoint x: 797, startPoint y: 787, endPoint x: 889, endPoint y: 556, distance: 248.6
click at [889, 556] on div "+ dam_energy_bids awsdatacatalog ercot_cleansed - 31 columns removed - smart_sa…" at bounding box center [621, 436] width 801 height 872
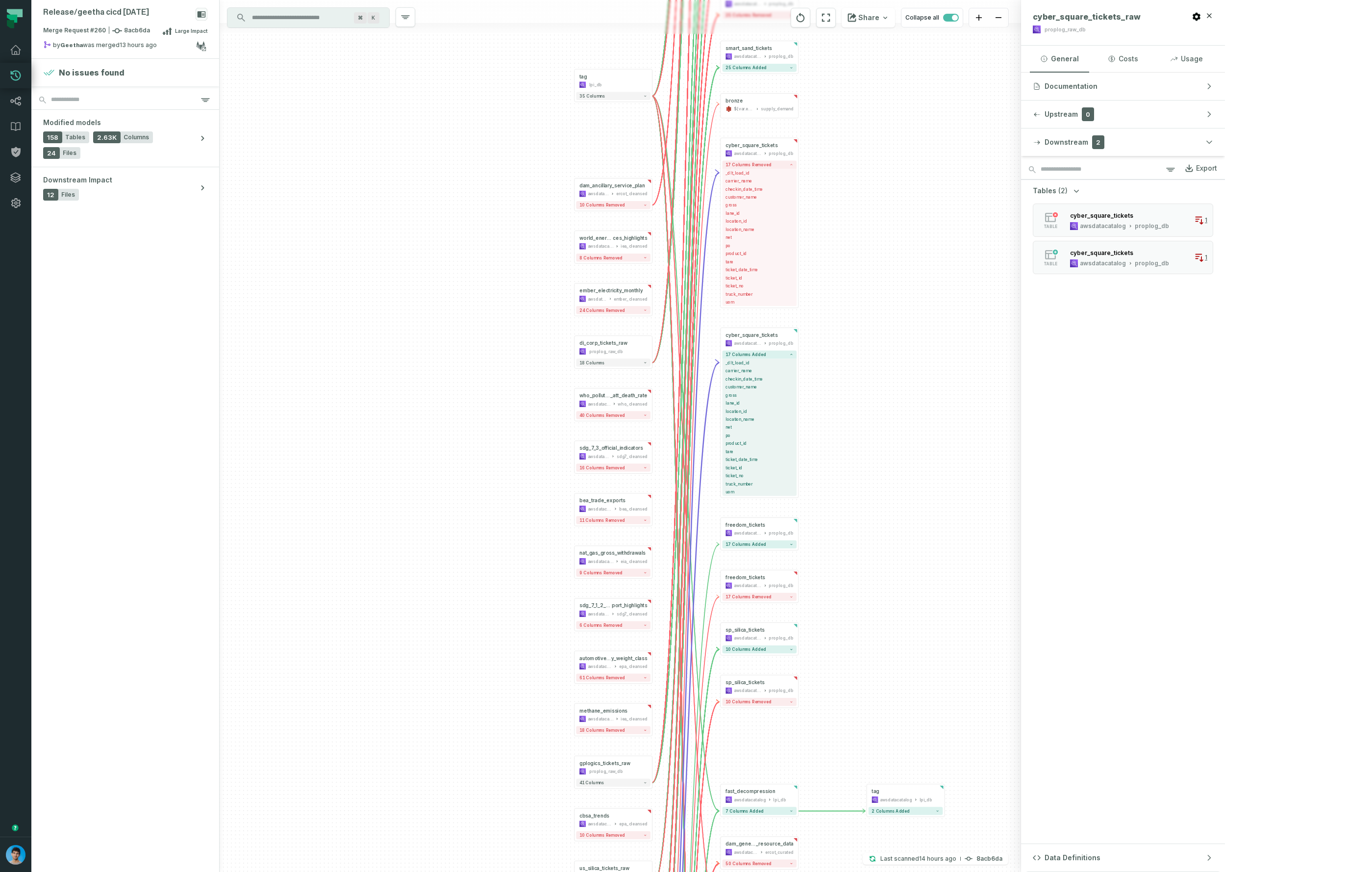
drag, startPoint x: 897, startPoint y: 392, endPoint x: 852, endPoint y: 333, distance: 74.2
click at [882, 421] on div "+ dam_energy_bids awsdatacatalog ercot_cleansed - 31 columns removed - smart_sa…" at bounding box center [621, 436] width 801 height 872
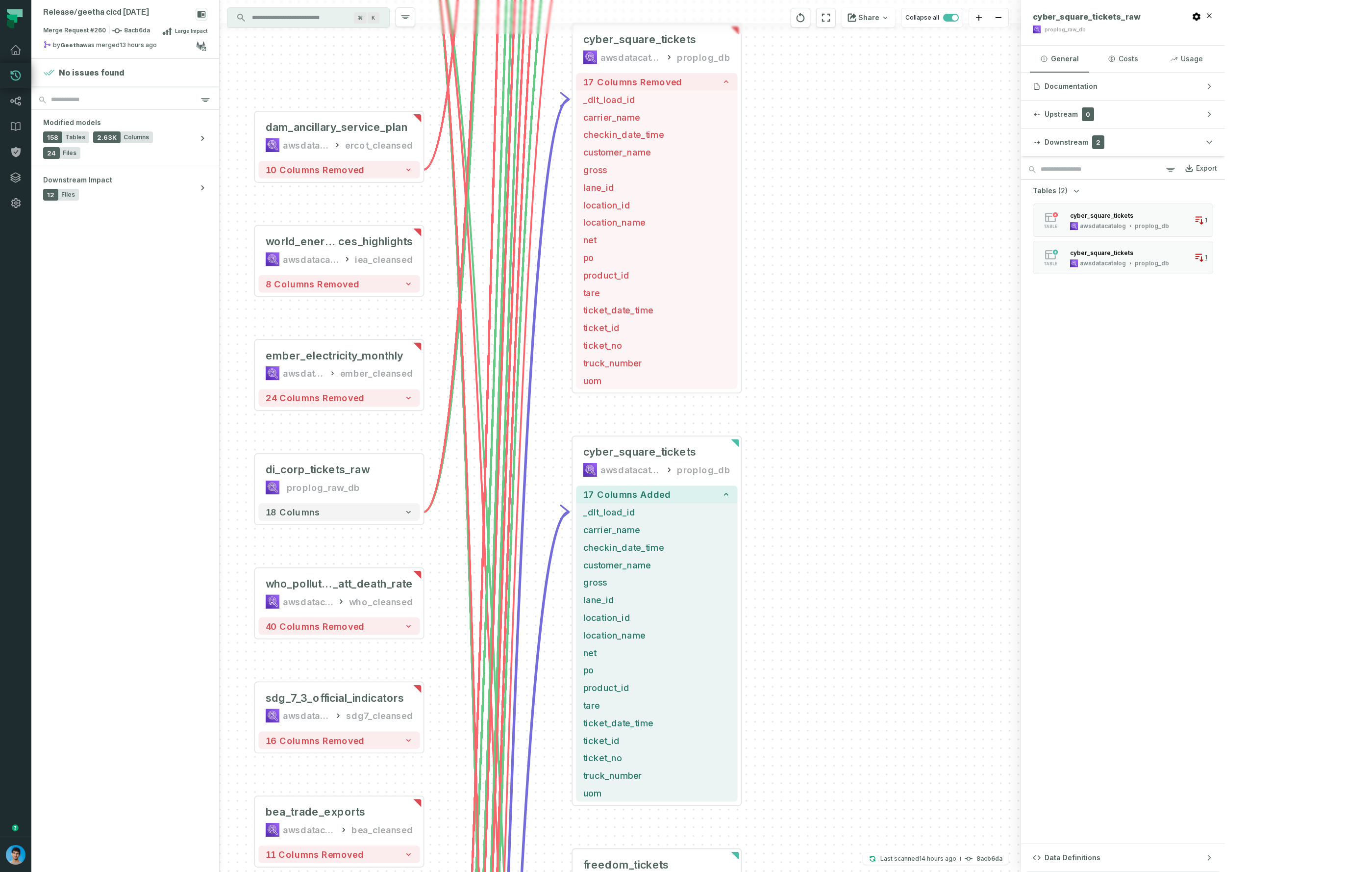
click at [868, 341] on div "+ dam_energy_bids awsdatacatalog ercot_cleansed - 31 columns removed - smart_sa…" at bounding box center [621, 436] width 801 height 872
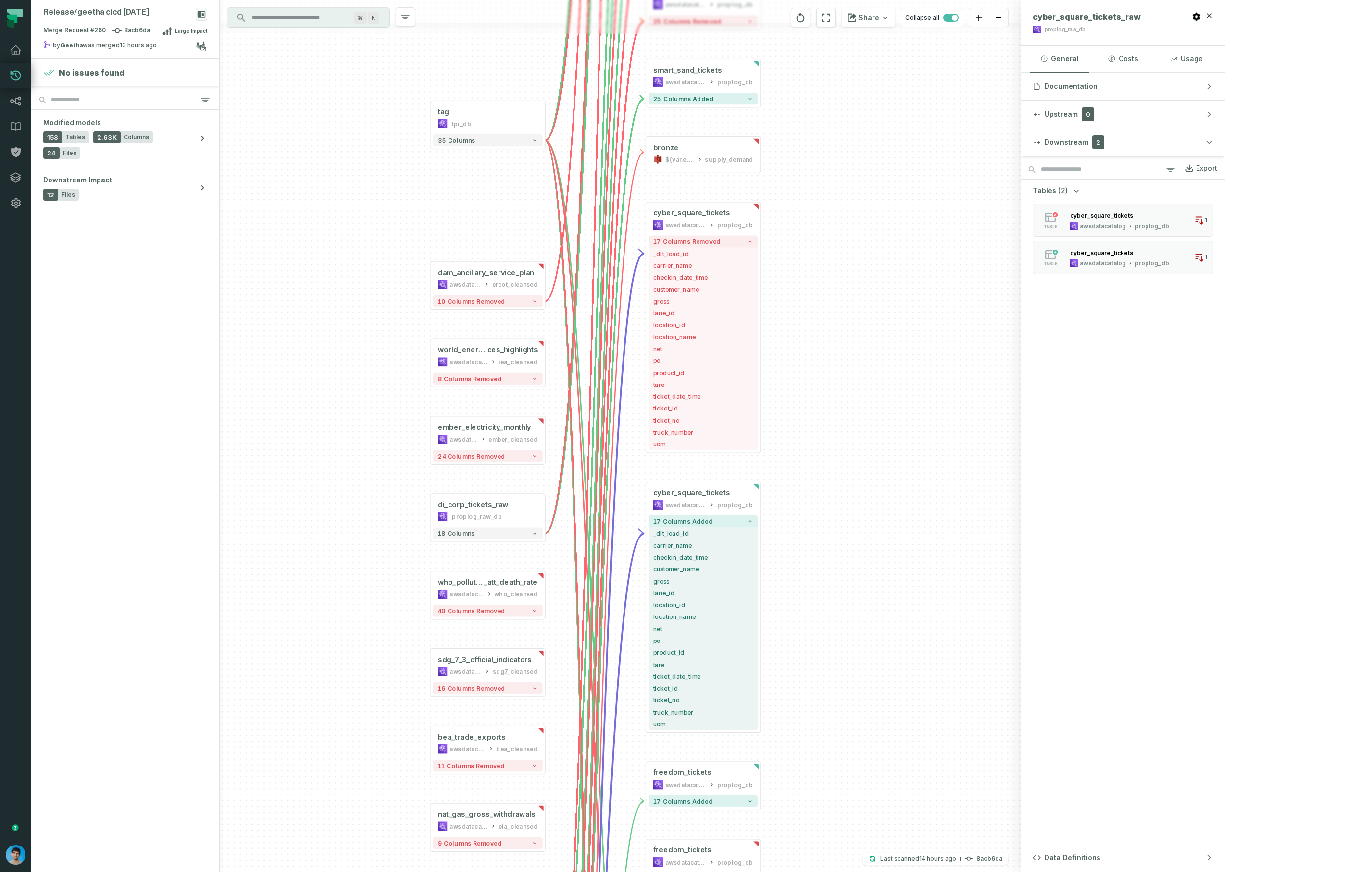
drag, startPoint x: 846, startPoint y: 307, endPoint x: 836, endPoint y: 309, distance: 10.2
click at [838, 305] on div "+ dam_energy_bids awsdatacatalog ercot_cleansed - 31 columns removed - smart_sa…" at bounding box center [621, 436] width 801 height 872
